Goal: Check status: Check status

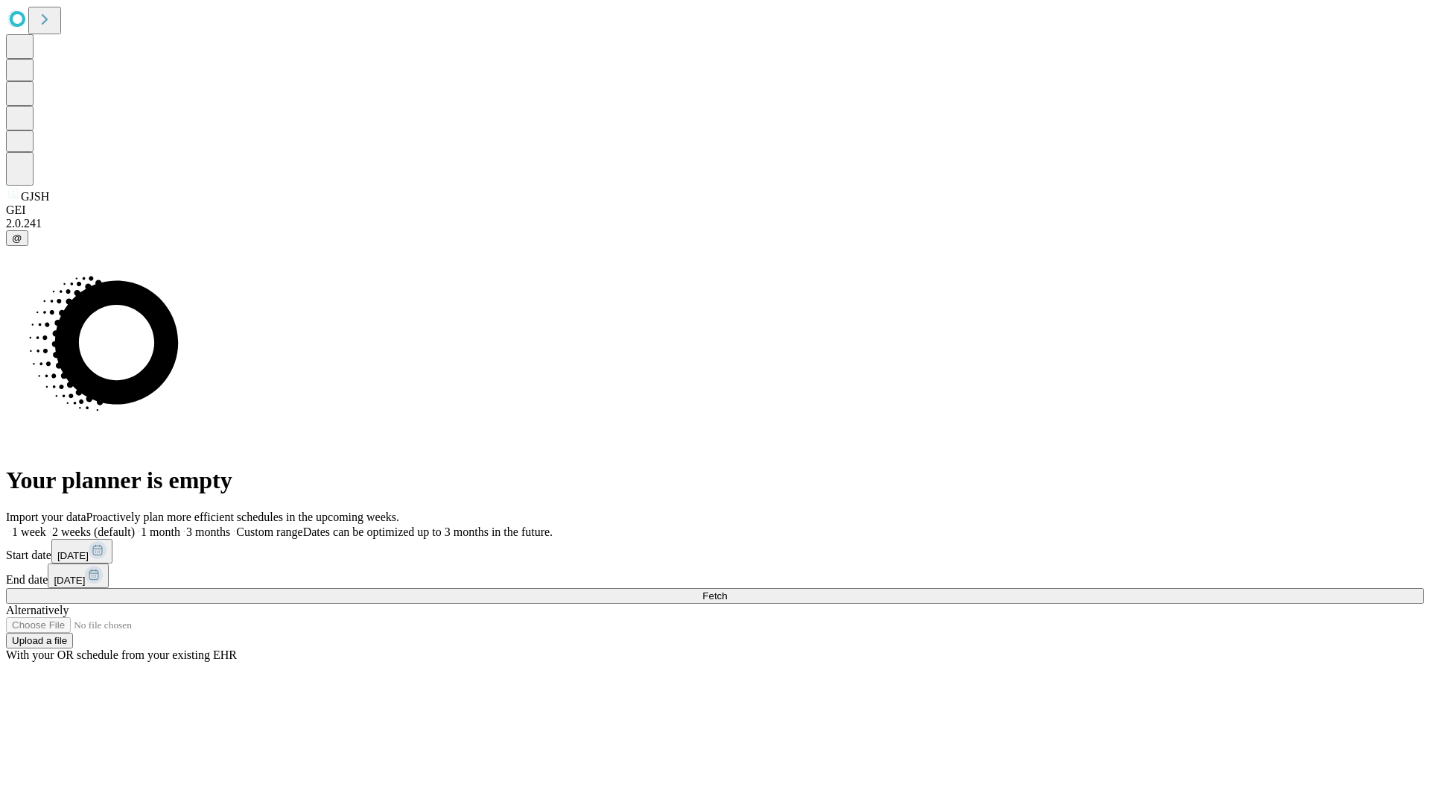
click at [727, 590] on span "Fetch" at bounding box center [714, 595] width 25 height 11
